Goal: Check status: Check status

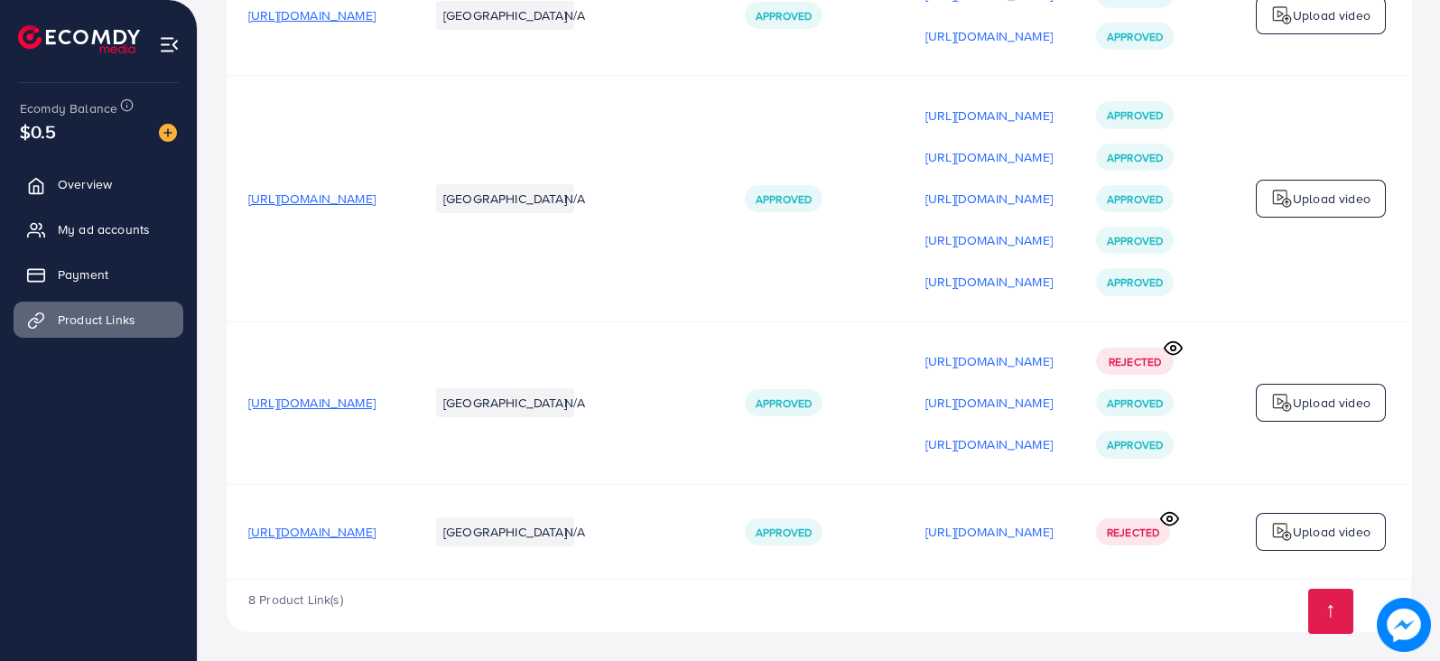
scroll to position [0, 245]
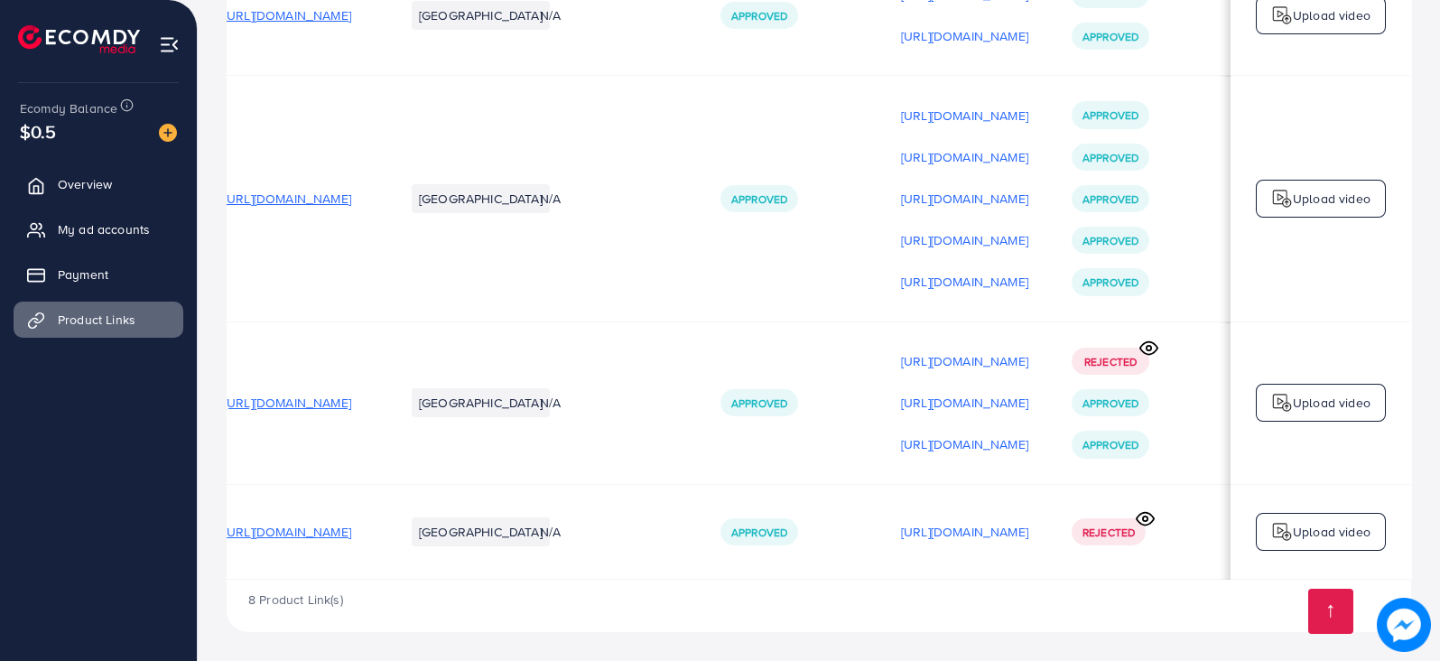
click at [1148, 517] on icon at bounding box center [1144, 518] width 19 height 19
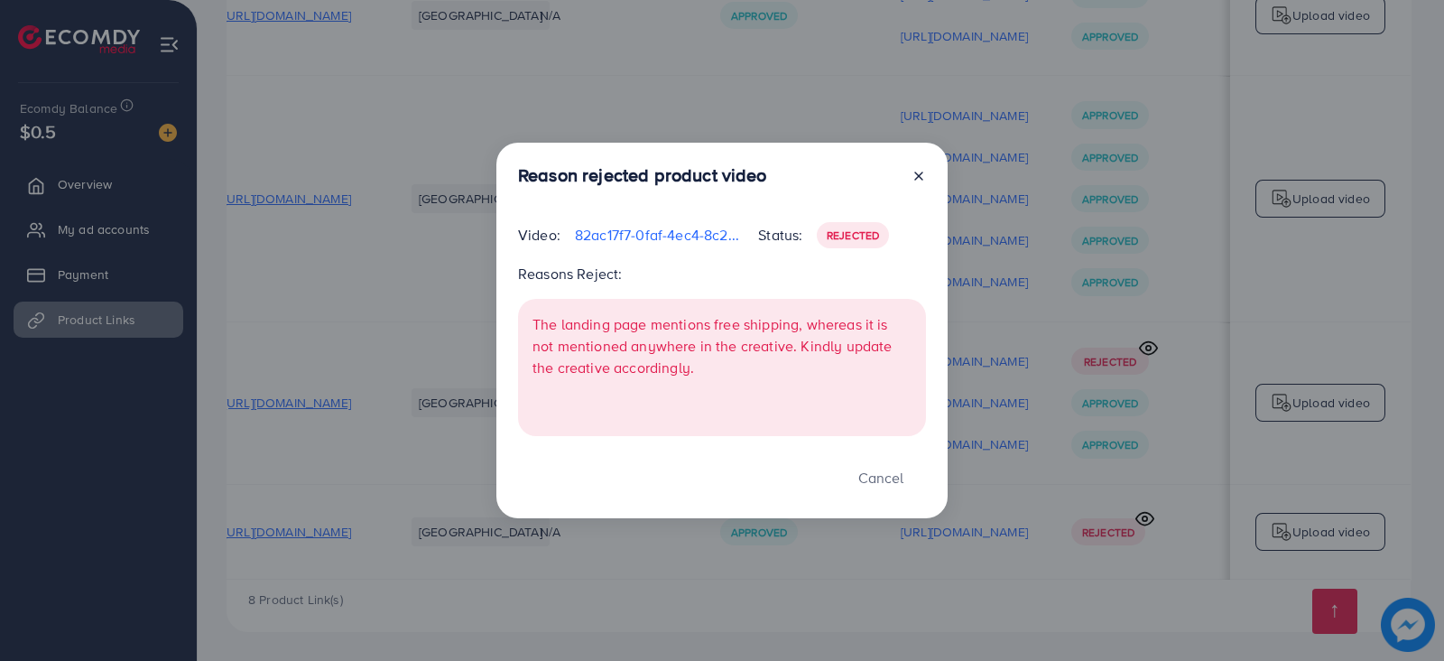
click at [1148, 517] on div "Reason rejected product video Video: 82ac17f7-0faf-4ec4-8c22-51d663b48e95-17600…" at bounding box center [722, 330] width 1444 height 661
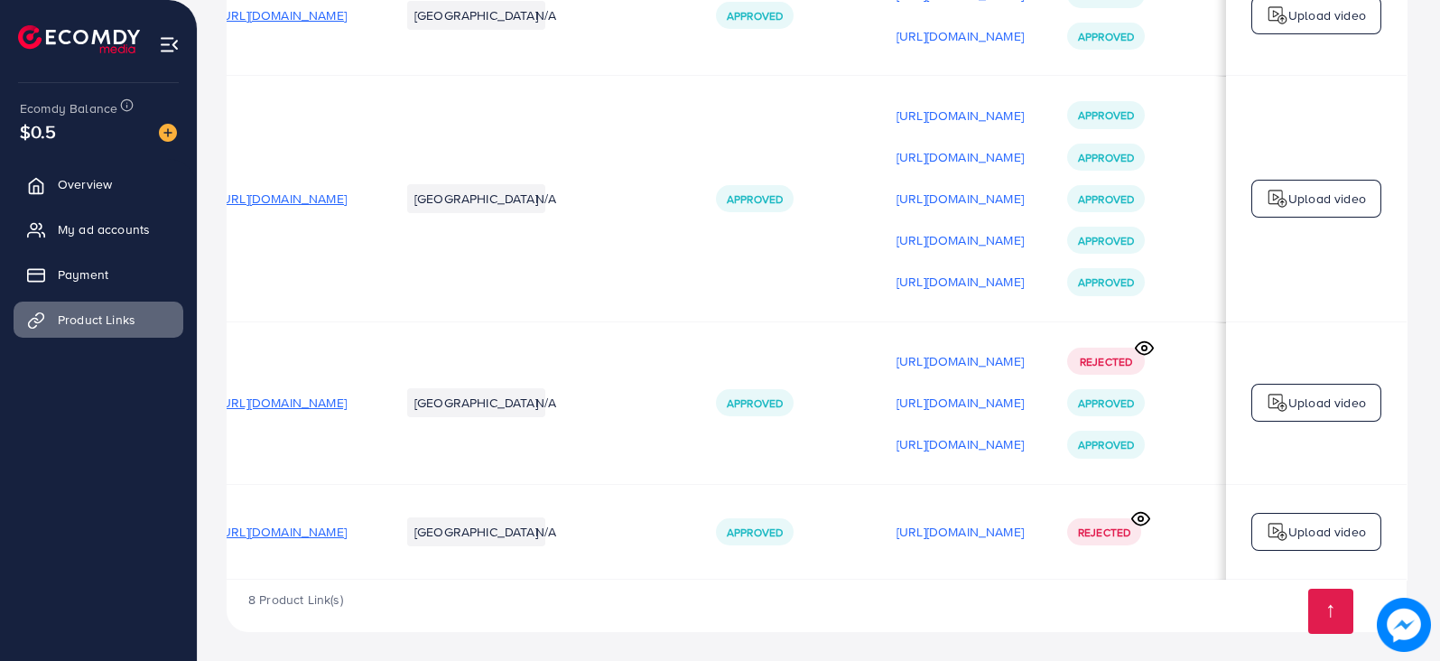
scroll to position [0, 241]
click at [997, 532] on p "[URL][DOMAIN_NAME]" at bounding box center [964, 532] width 127 height 22
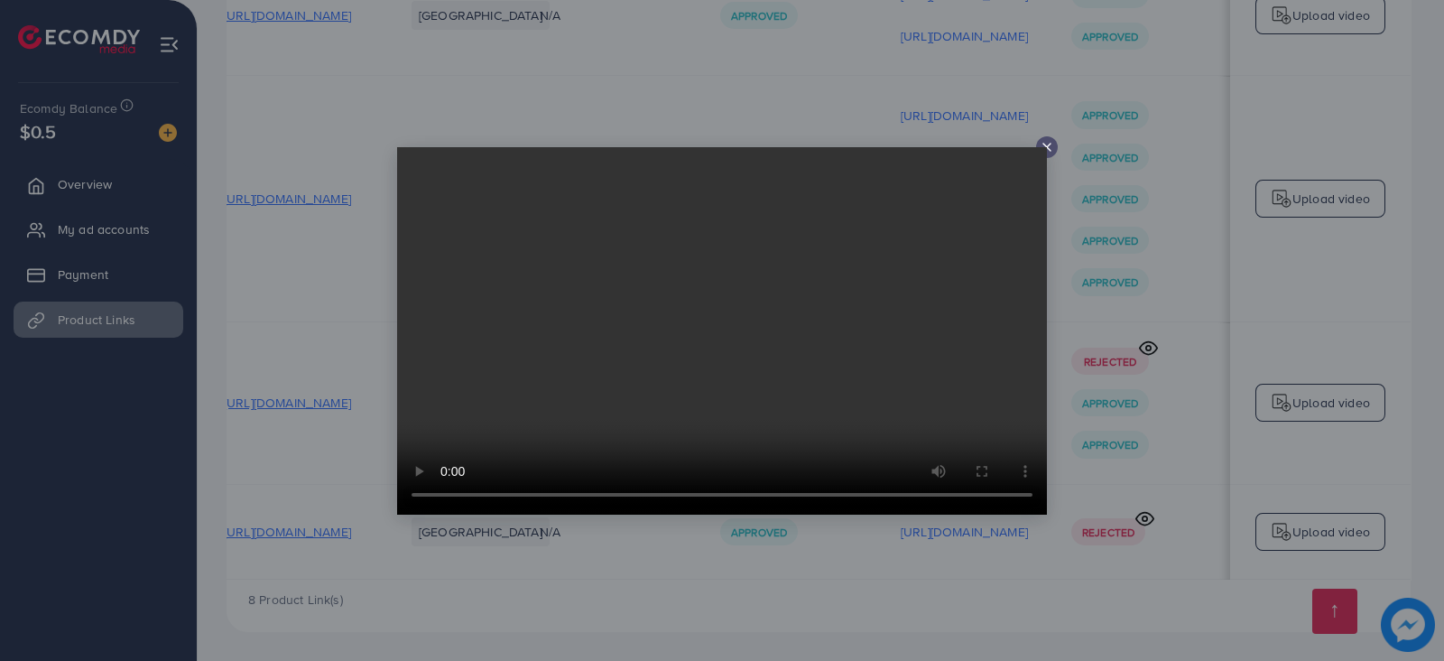
click at [1040, 153] on video at bounding box center [722, 330] width 650 height 367
click at [1045, 144] on line at bounding box center [1046, 147] width 7 height 7
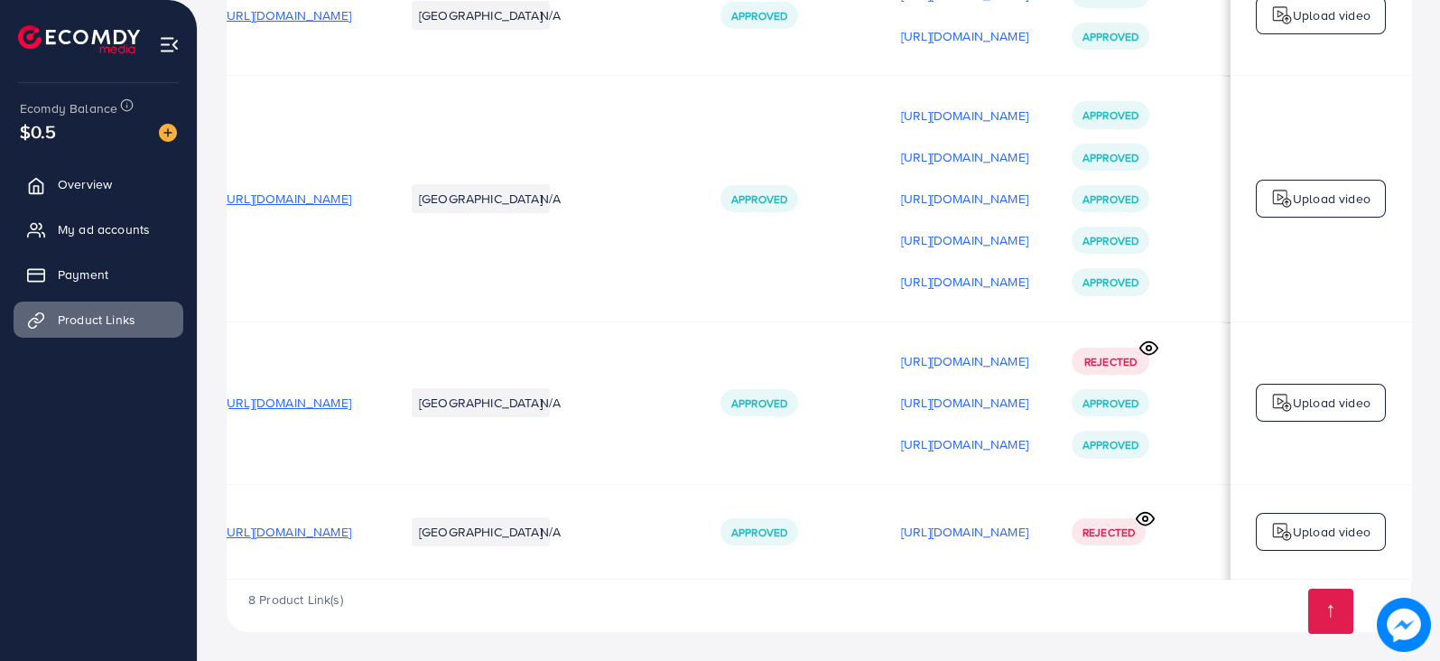
click at [1146, 516] on circle at bounding box center [1145, 518] width 5 height 5
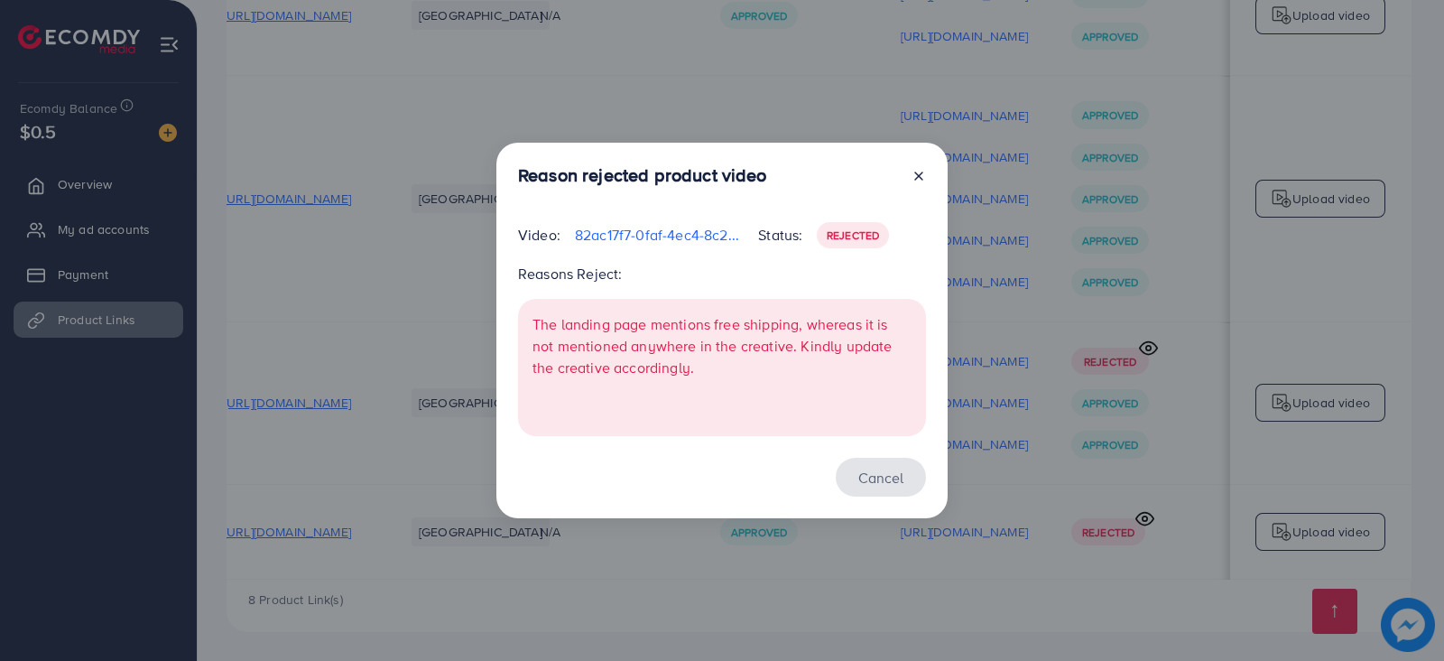
click at [888, 485] on button "Cancel" at bounding box center [881, 477] width 90 height 39
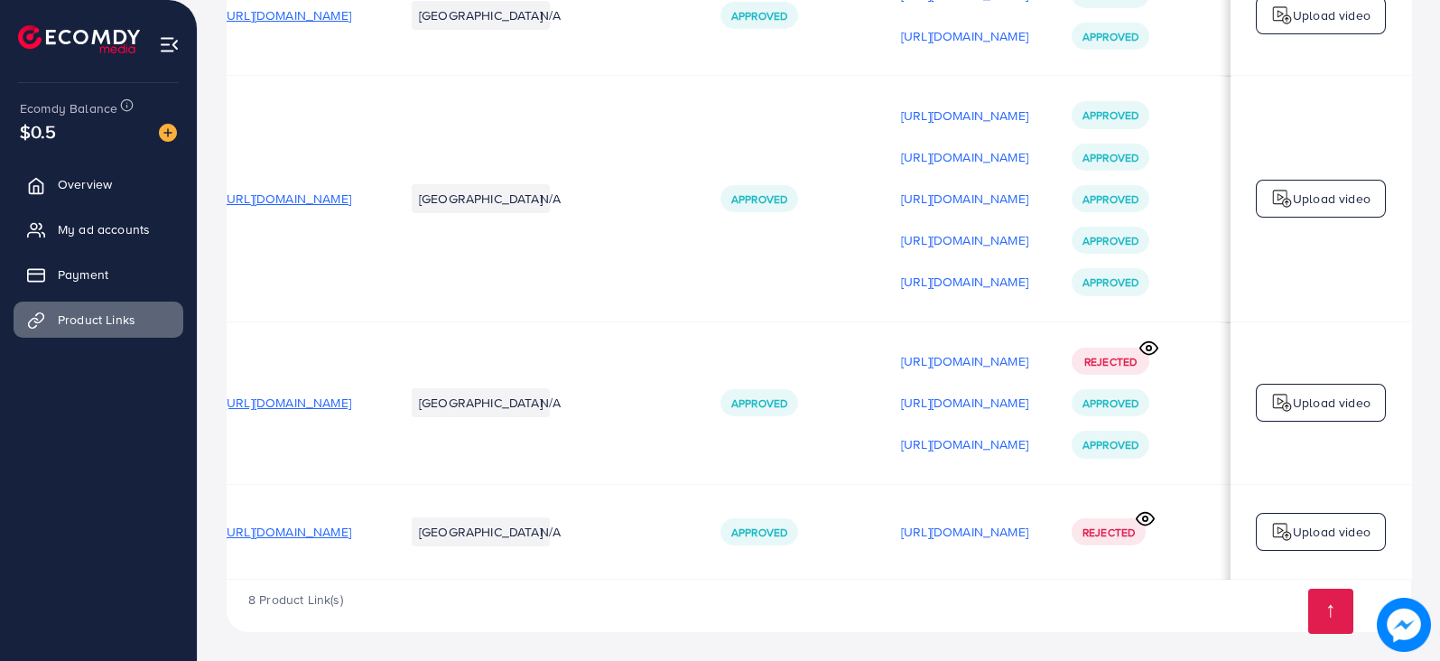
click at [1151, 346] on circle at bounding box center [1148, 348] width 5 height 5
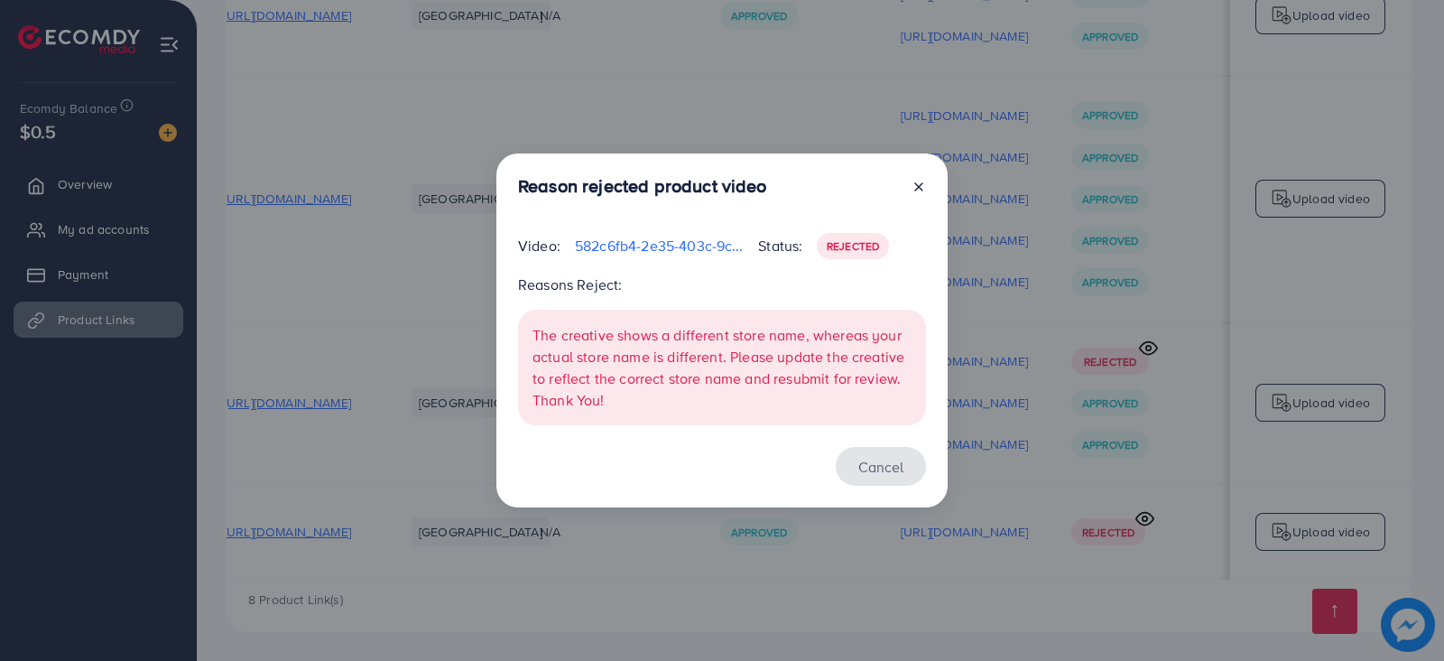
click at [874, 458] on button "Cancel" at bounding box center [881, 466] width 90 height 39
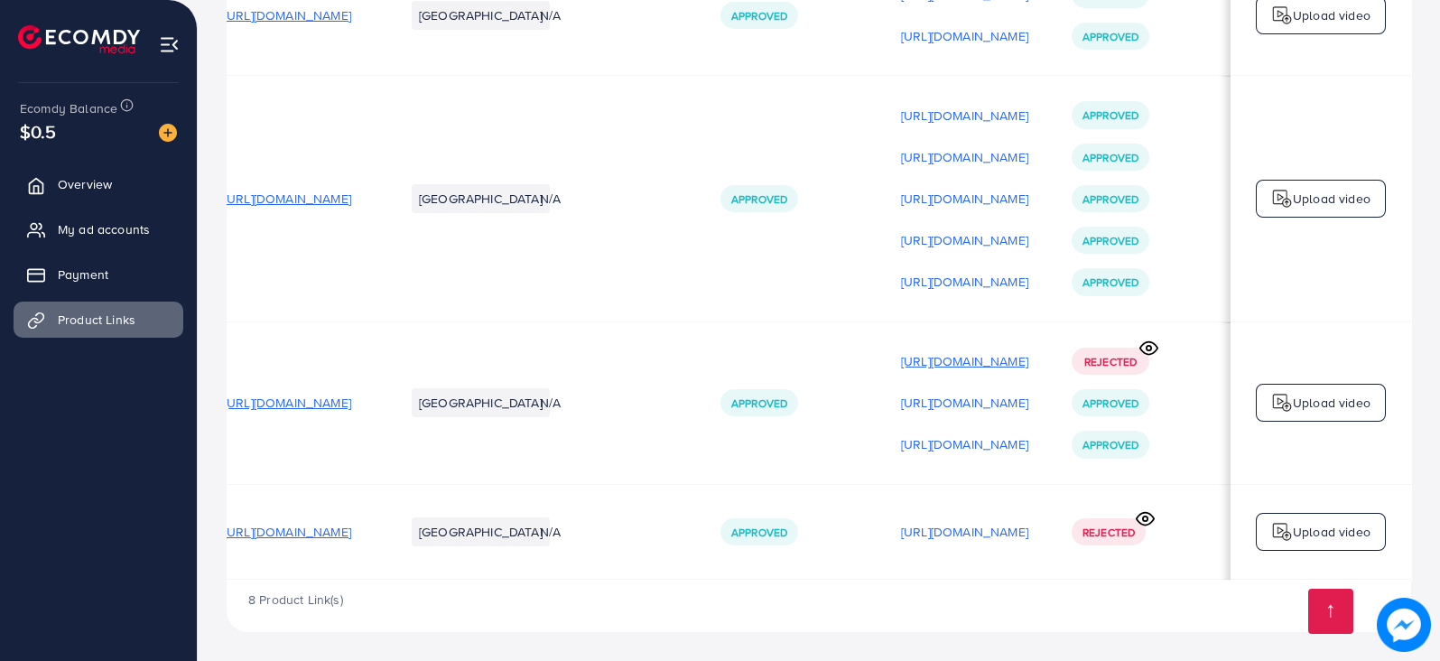
click at [957, 363] on p "[URL][DOMAIN_NAME]" at bounding box center [964, 361] width 127 height 22
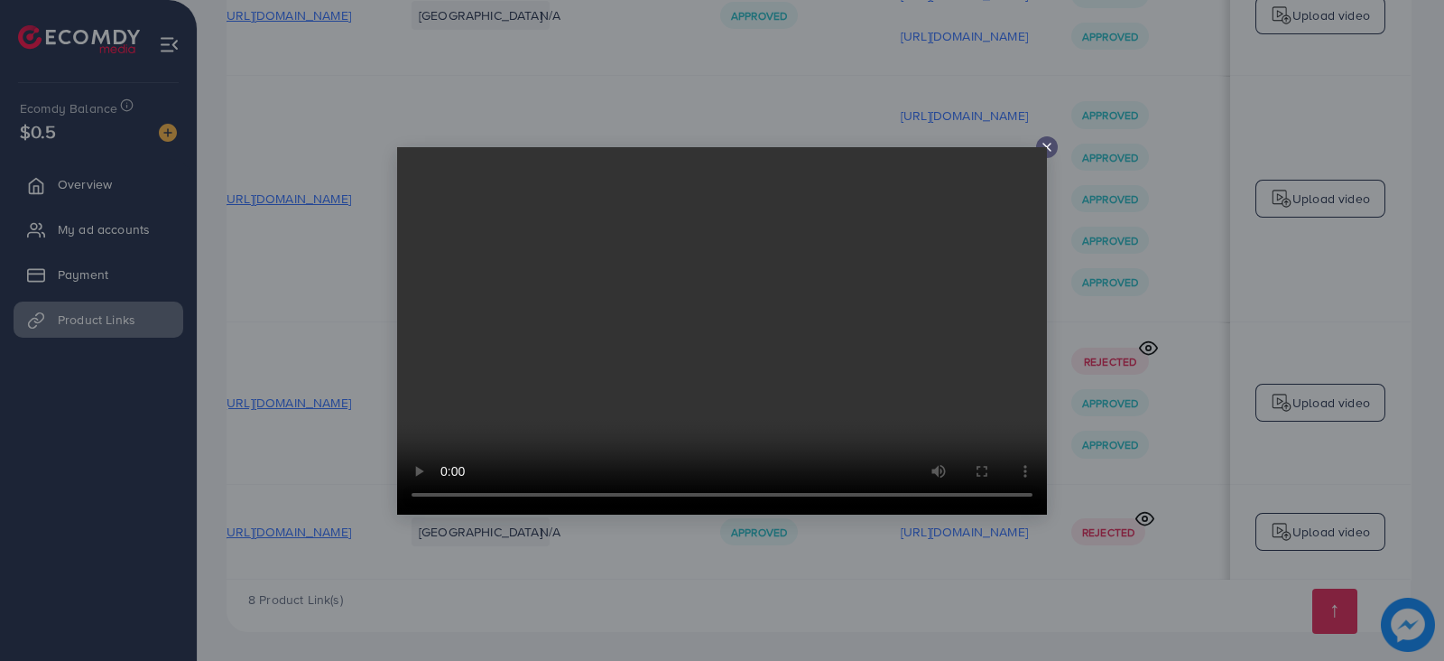
click at [1043, 136] on div at bounding box center [1047, 147] width 22 height 22
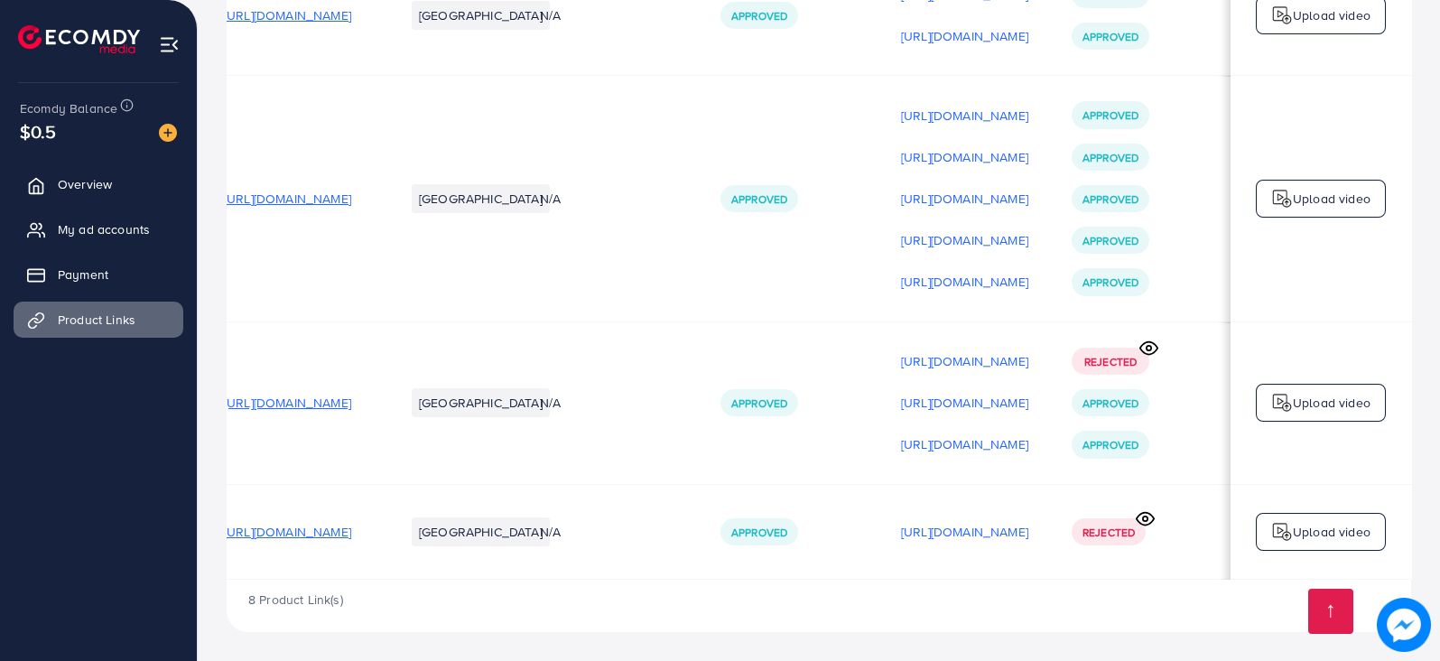
scroll to position [0, 0]
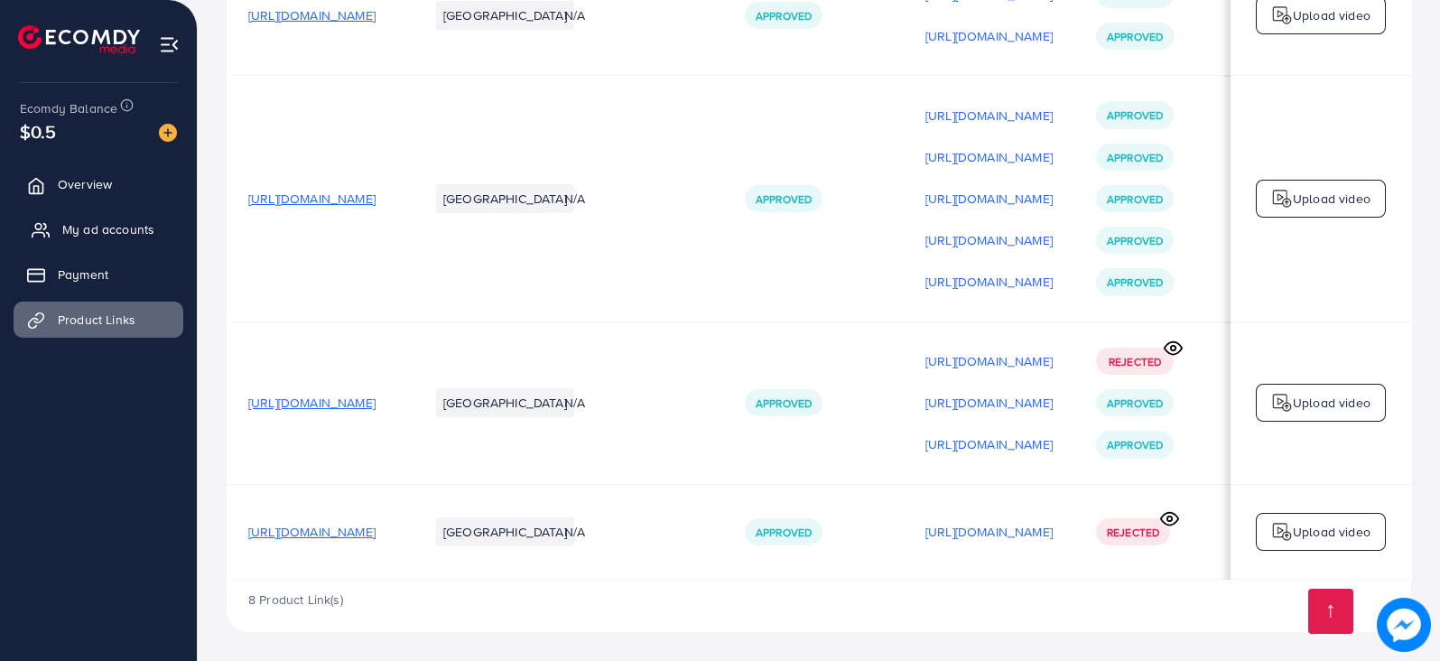
click at [66, 229] on span "My ad accounts" at bounding box center [108, 229] width 92 height 18
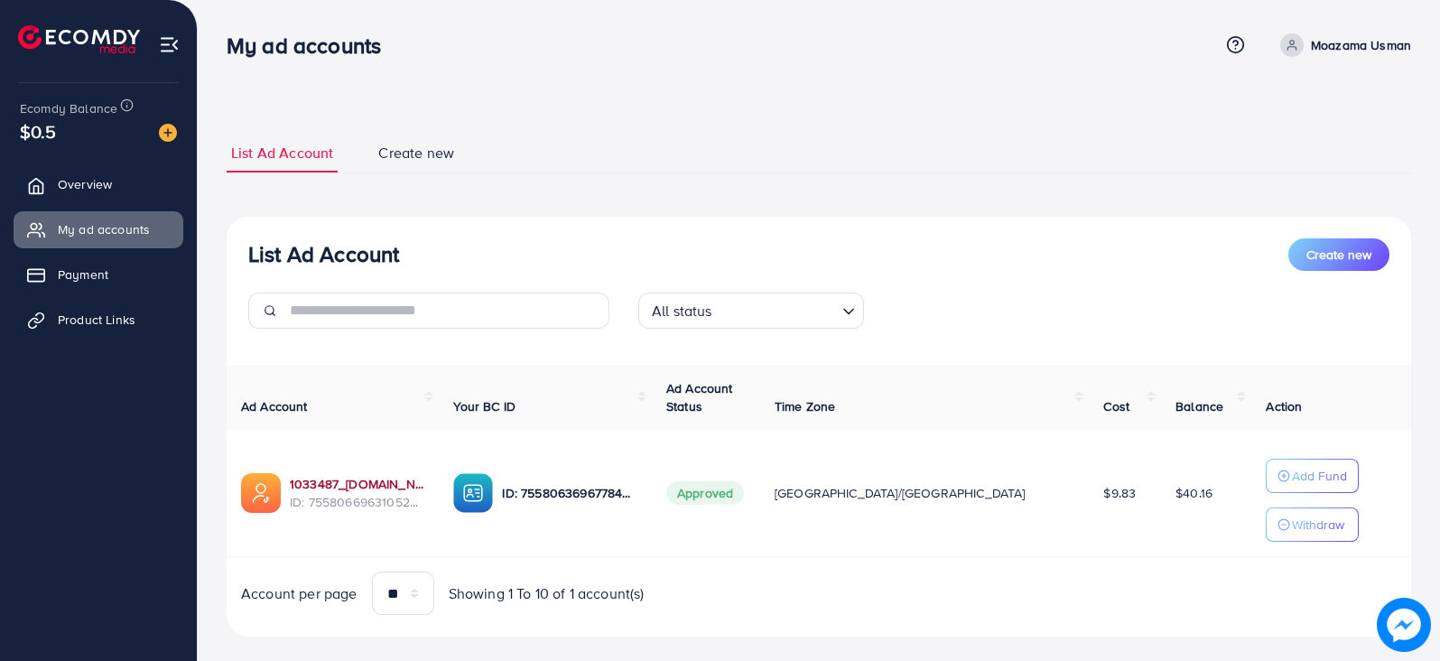
click at [379, 484] on link "1033487_[DOMAIN_NAME]_1759749615728" at bounding box center [357, 484] width 134 height 18
